Goal: Task Accomplishment & Management: Use online tool/utility

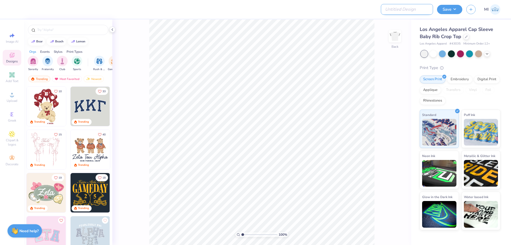
click at [407, 9] on input "Design Title" at bounding box center [407, 9] width 52 height 11
paste input "FPS239408"
type input "FPS239408"
click at [15, 99] on span "Upload" at bounding box center [12, 101] width 11 height 4
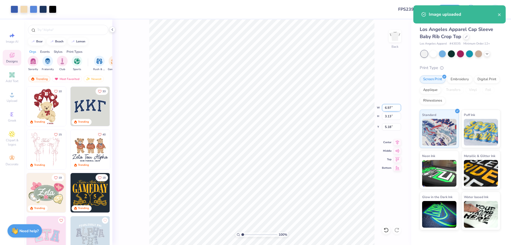
click at [394, 107] on input "6.97" at bounding box center [391, 107] width 19 height 7
type input "7.00"
type input "3.15"
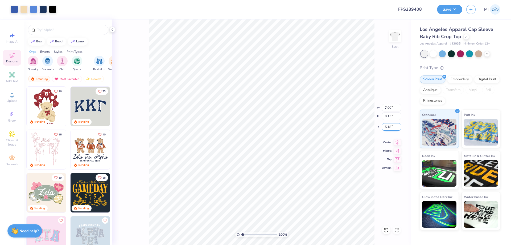
click at [389, 126] on input "5.18" at bounding box center [391, 126] width 19 height 7
type input "2"
click at [389, 126] on input "2" at bounding box center [391, 126] width 19 height 7
type input "1.99"
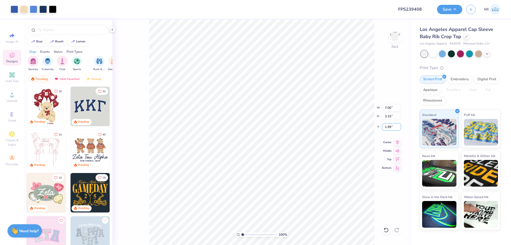
click at [345, 127] on div "100 % Back W 7.00 7.00 " H 3.15 3.15 " Y 1.99 1.99 " Center Middle Top Bottom" at bounding box center [261, 131] width 299 height 225
drag, startPoint x: 393, startPoint y: 126, endPoint x: 373, endPoint y: 126, distance: 20.5
click at [382, 126] on input "2.00" at bounding box center [391, 126] width 19 height 7
type input "1.50"
click at [16, 80] on span "Add Text" at bounding box center [12, 81] width 13 height 4
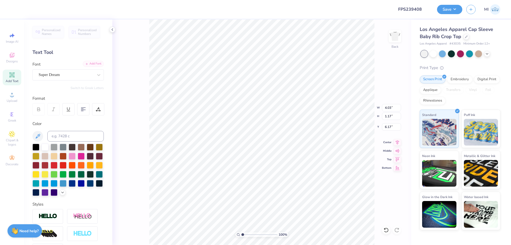
click at [93, 64] on div "Add Font" at bounding box center [93, 64] width 21 height 6
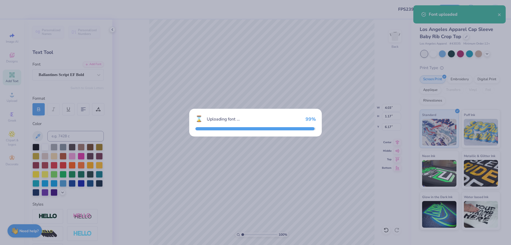
type input "5.29"
type input "1.18"
type input "6.16"
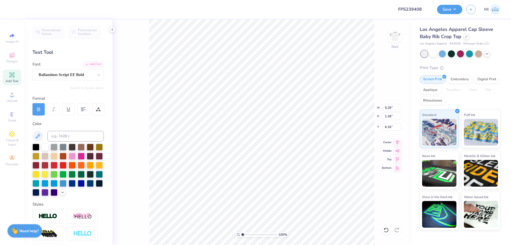
scroll to position [0, 0]
type textarea "Phi Mu"
type input "7.00"
type input "3.15"
type input "1.50"
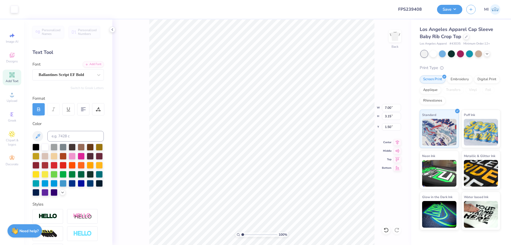
type input "5.65"
type input "1.22"
type input "6.14"
click at [84, 138] on input at bounding box center [75, 136] width 56 height 11
type input "634"
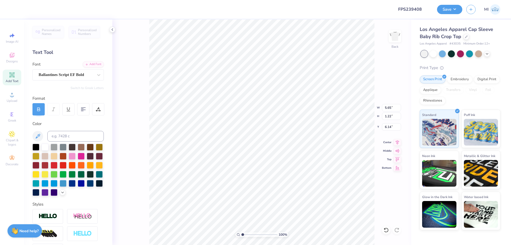
type input "7.00"
type input "3.15"
type input "1.50"
type input "5.65"
type input "1.22"
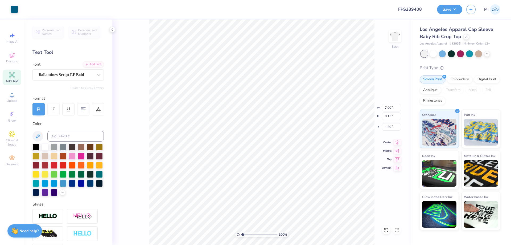
type input "6.14"
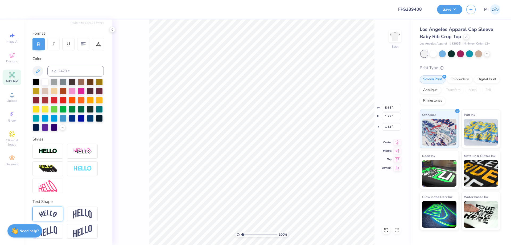
scroll to position [66, 0]
click at [46, 208] on div at bounding box center [47, 213] width 31 height 15
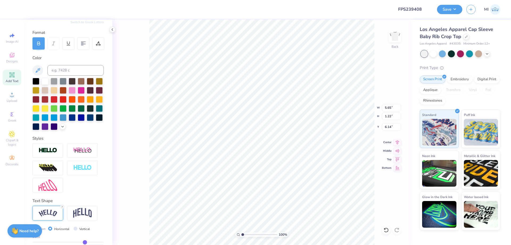
type input "6.19"
type input "1.80"
type input "5.85"
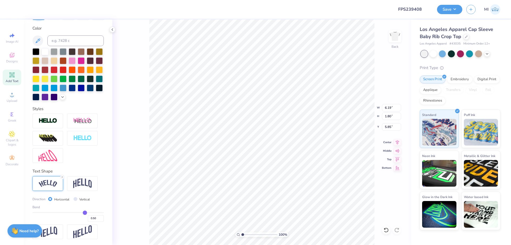
scroll to position [97, 0]
click at [391, 109] on input "6.19" at bounding box center [391, 107] width 19 height 7
type input "3.00"
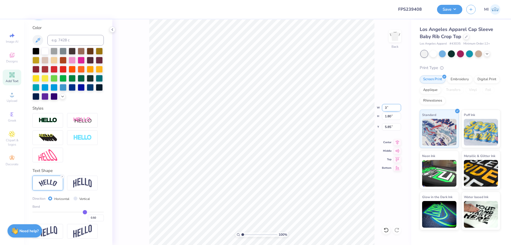
type input "0.87"
type input "4.21"
click at [96, 218] on input "0.50" at bounding box center [96, 217] width 16 height 7
type input "0.5"
type input "0.3"
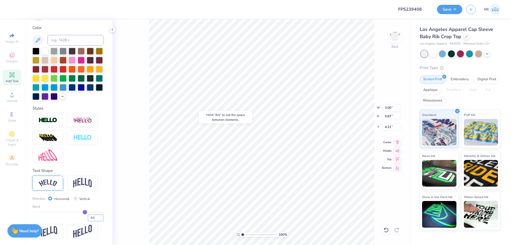
type input "0.3"
type input "0.30"
type input "2.88"
type input "0.64"
type input "4.33"
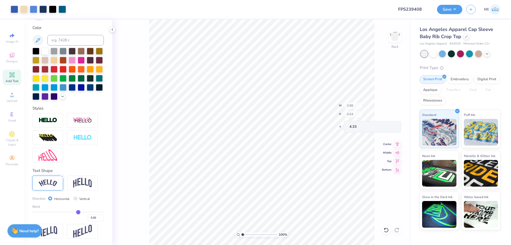
type input "3.06"
type input "0.68"
drag, startPoint x: 247, startPoint y: 236, endPoint x: 265, endPoint y: 232, distance: 19.1
click at [265, 232] on input "range" at bounding box center [259, 234] width 36 height 5
type input "7.37"
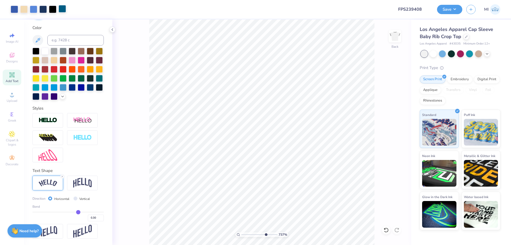
click at [65, 9] on div at bounding box center [62, 8] width 7 height 7
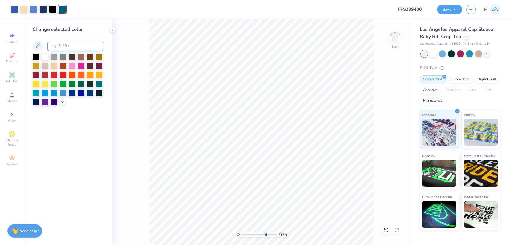
click at [65, 41] on div "Change selected color" at bounding box center [67, 66] width 71 height 80
click at [65, 46] on input at bounding box center [75, 45] width 56 height 11
type input "534"
drag, startPoint x: 265, startPoint y: 234, endPoint x: 222, endPoint y: 232, distance: 42.6
type input "1"
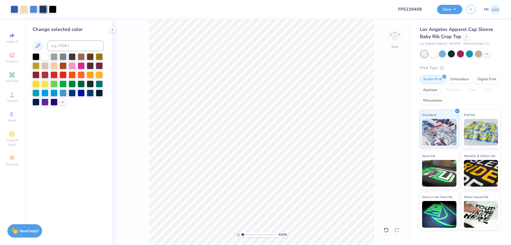
click at [241, 232] on input "range" at bounding box center [259, 234] width 36 height 5
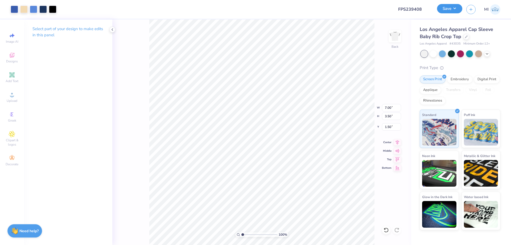
click at [452, 9] on button "Save" at bounding box center [449, 8] width 25 height 9
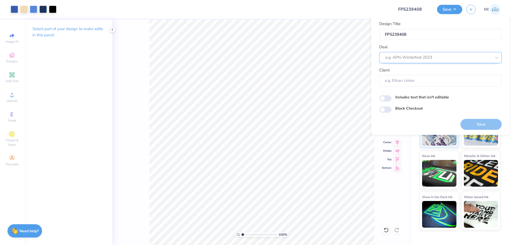
click at [449, 60] on div at bounding box center [438, 57] width 106 height 7
type input "E"
click at [429, 74] on div "Design Tool Gallery" at bounding box center [441, 71] width 118 height 9
type input "dESIGN tOOL gALLERY"
type input "Design Tool Gallery User"
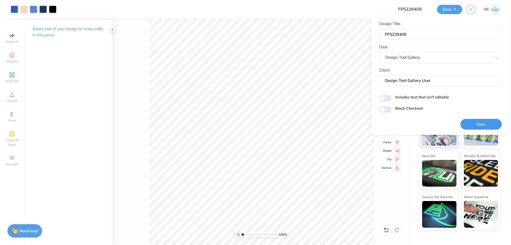
click at [473, 123] on button "Save" at bounding box center [481, 124] width 41 height 11
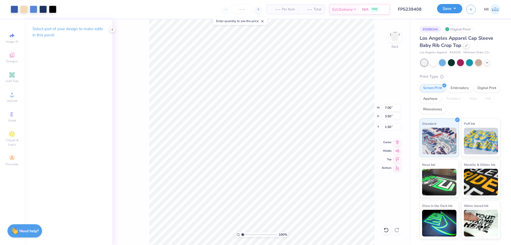
click at [455, 13] on button "Save" at bounding box center [449, 8] width 25 height 9
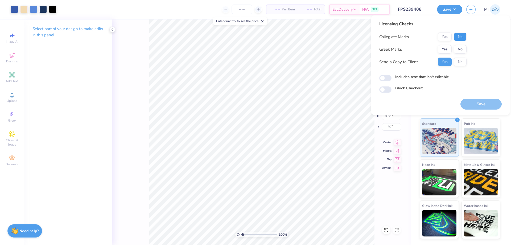
click at [460, 36] on button "No" at bounding box center [460, 36] width 13 height 9
click at [441, 48] on button "Yes" at bounding box center [445, 49] width 14 height 9
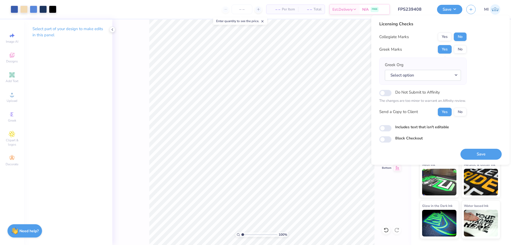
click at [440, 67] on div "Greek Org Select option" at bounding box center [423, 71] width 76 height 19
click at [438, 73] on button "Select option" at bounding box center [423, 75] width 76 height 11
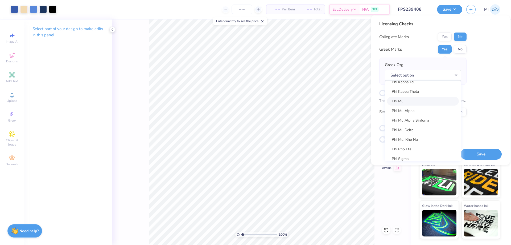
click at [408, 99] on link "Phi Mu" at bounding box center [423, 101] width 72 height 9
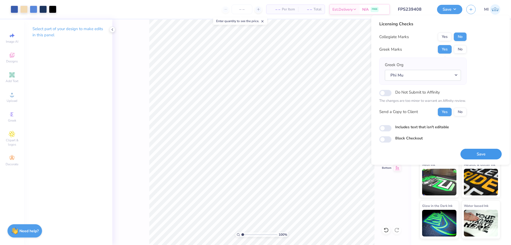
click at [476, 149] on button "Save" at bounding box center [481, 154] width 41 height 11
